Goal: Task Accomplishment & Management: Manage account settings

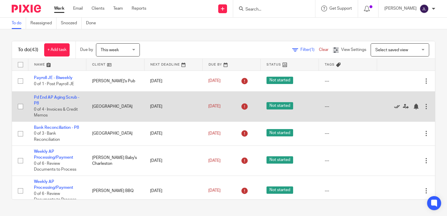
click at [394, 107] on icon at bounding box center [397, 107] width 6 height 6
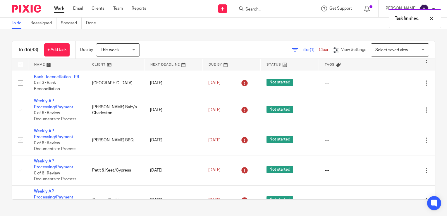
scroll to position [29, 0]
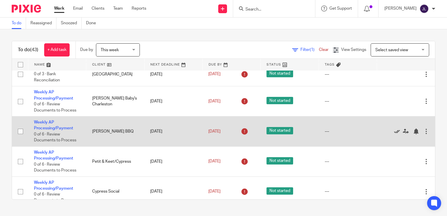
click at [394, 134] on icon at bounding box center [397, 131] width 6 height 6
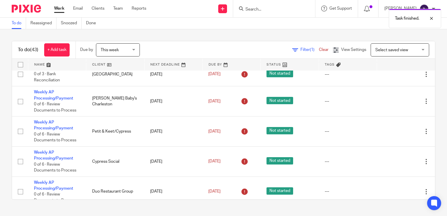
click at [394, 134] on icon at bounding box center [397, 131] width 6 height 6
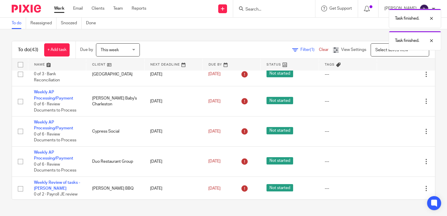
click at [394, 134] on icon at bounding box center [397, 131] width 6 height 6
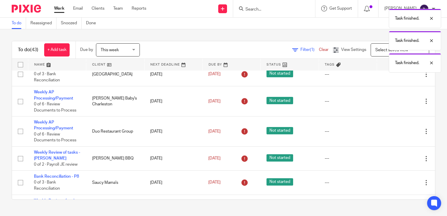
click at [394, 134] on icon at bounding box center [397, 131] width 6 height 6
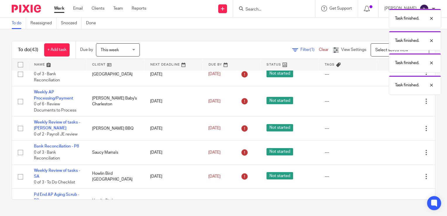
click at [394, 131] on icon at bounding box center [397, 129] width 6 height 6
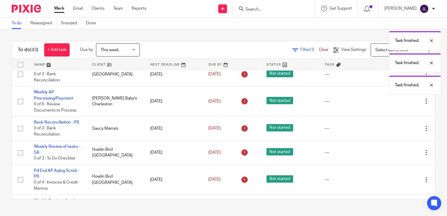
click at [394, 131] on icon at bounding box center [397, 129] width 6 height 6
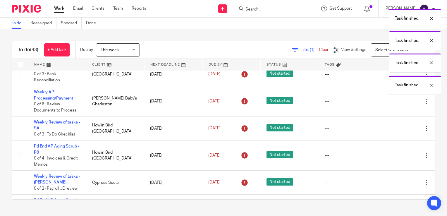
click at [394, 131] on icon at bounding box center [397, 129] width 6 height 6
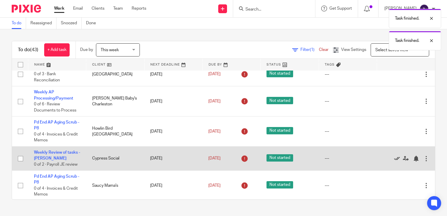
click at [394, 162] on icon at bounding box center [397, 159] width 6 height 6
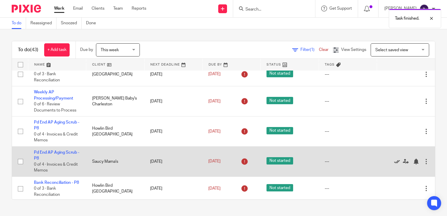
click at [394, 164] on icon at bounding box center [397, 162] width 6 height 6
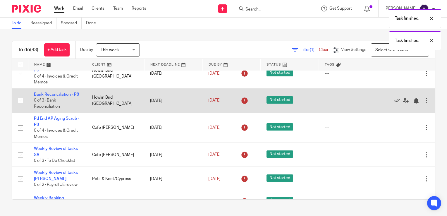
scroll to position [88, 0]
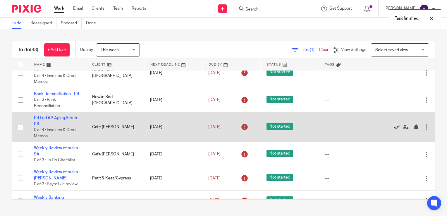
click at [394, 130] on icon at bounding box center [397, 127] width 6 height 6
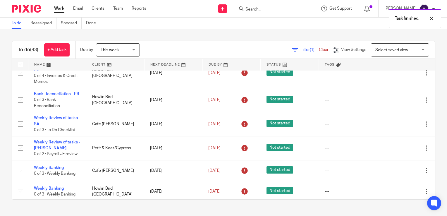
click at [394, 127] on icon at bounding box center [397, 124] width 6 height 6
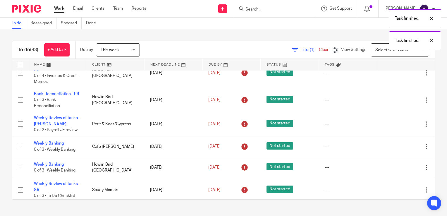
click at [394, 127] on icon at bounding box center [397, 124] width 6 height 6
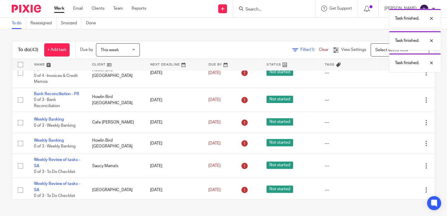
click at [383, 130] on div "Edit task Delete" at bounding box center [406, 122] width 47 height 15
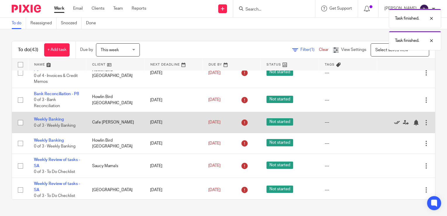
click at [394, 126] on icon at bounding box center [397, 123] width 6 height 6
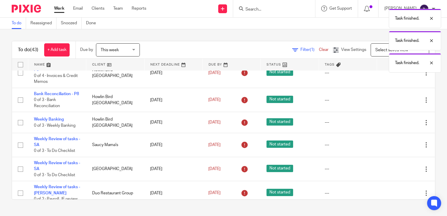
click at [394, 126] on icon at bounding box center [397, 123] width 6 height 6
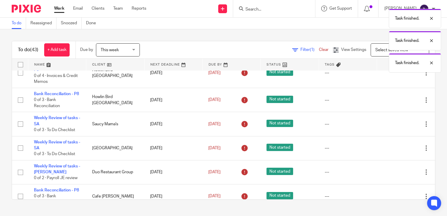
click at [394, 127] on icon at bounding box center [397, 124] width 6 height 6
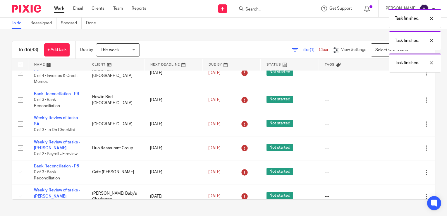
click at [394, 127] on icon at bounding box center [397, 124] width 6 height 6
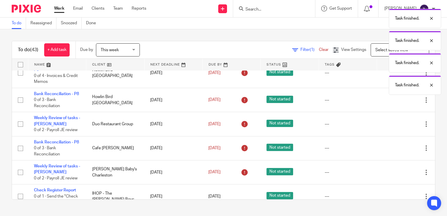
click at [394, 127] on icon at bounding box center [397, 124] width 6 height 6
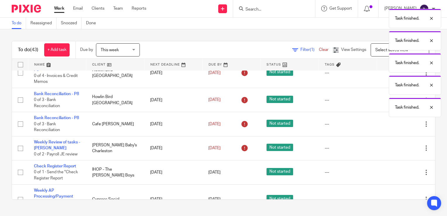
click at [394, 127] on icon at bounding box center [397, 124] width 6 height 6
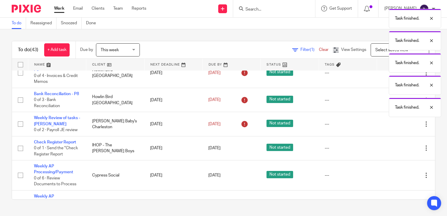
click at [394, 127] on icon at bounding box center [397, 124] width 6 height 6
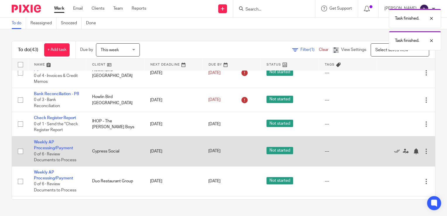
scroll to position [0, 0]
